Goal: Navigation & Orientation: Find specific page/section

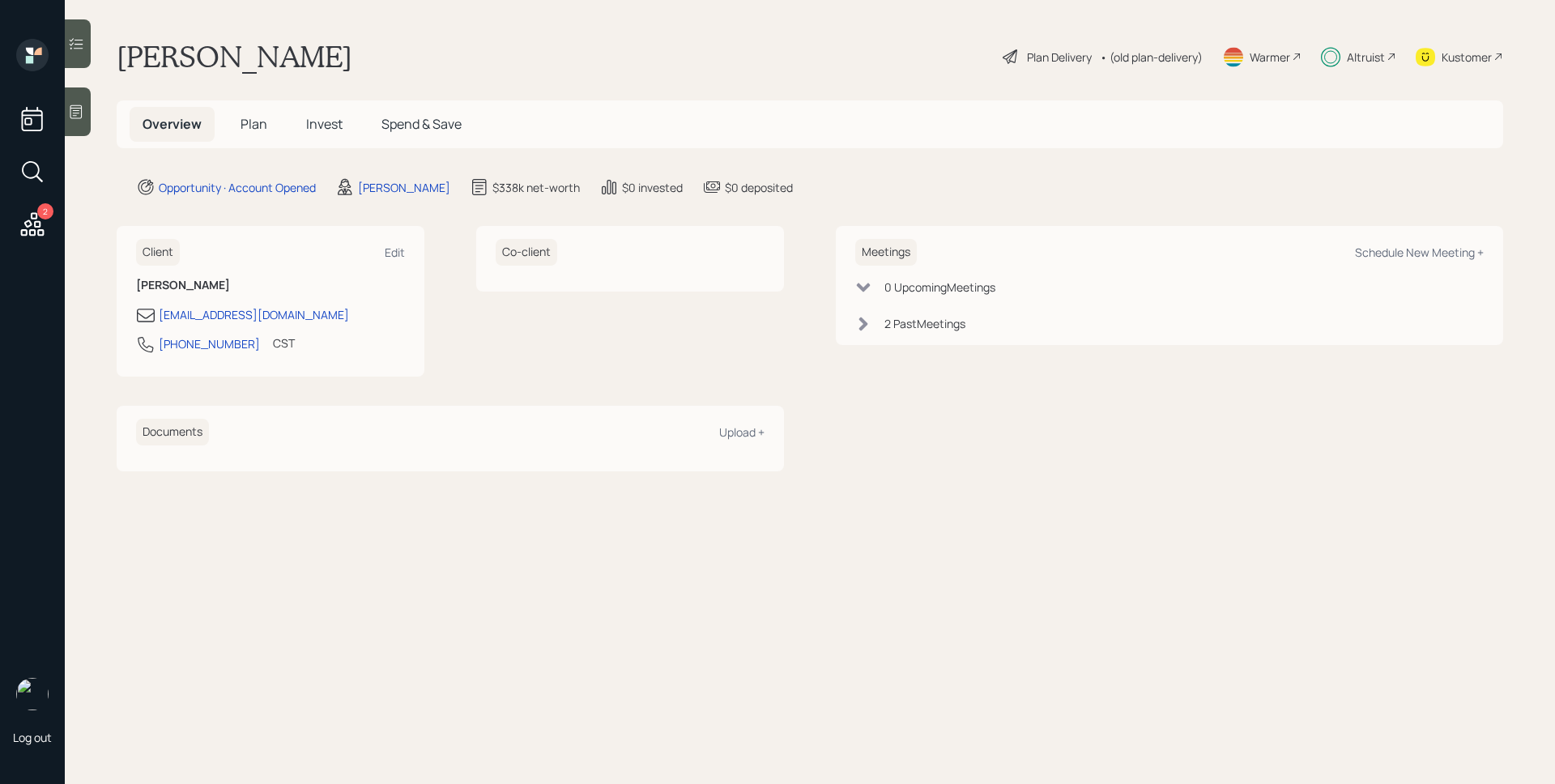
click at [33, 220] on icon at bounding box center [32, 224] width 29 height 29
